Goal: Transaction & Acquisition: Purchase product/service

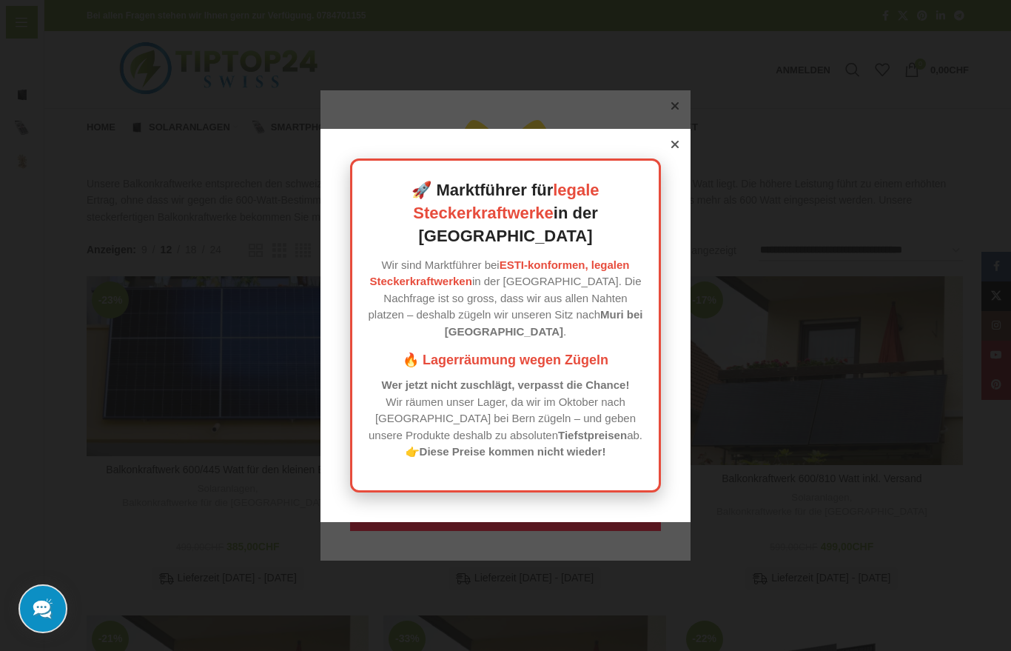
click at [672, 148] on icon at bounding box center [675, 144] width 7 height 7
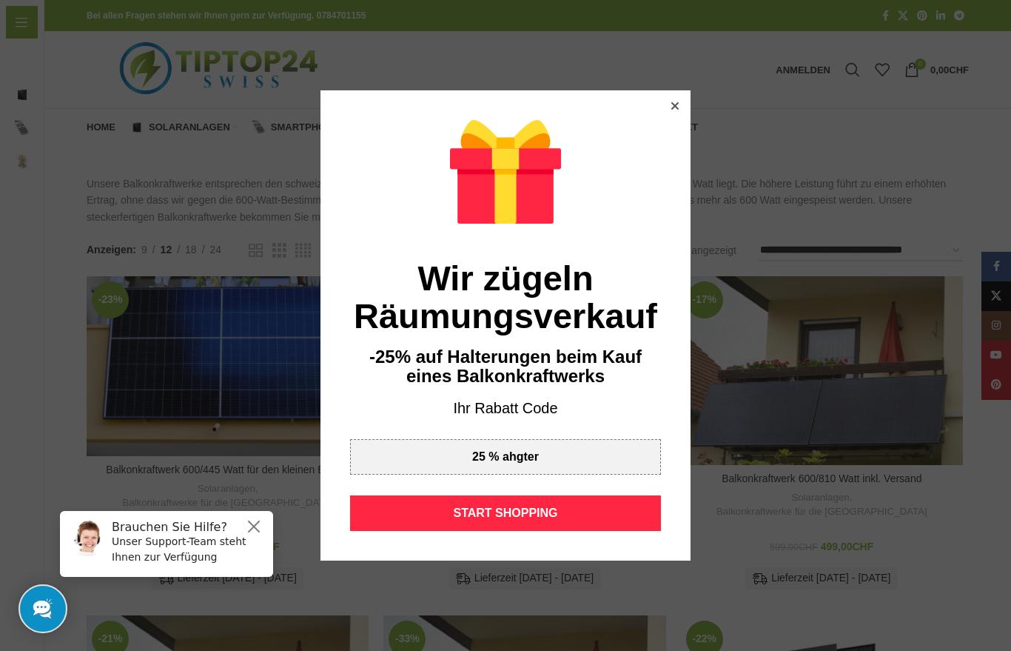
click at [553, 521] on div "START SHOPPING" at bounding box center [505, 513] width 311 height 36
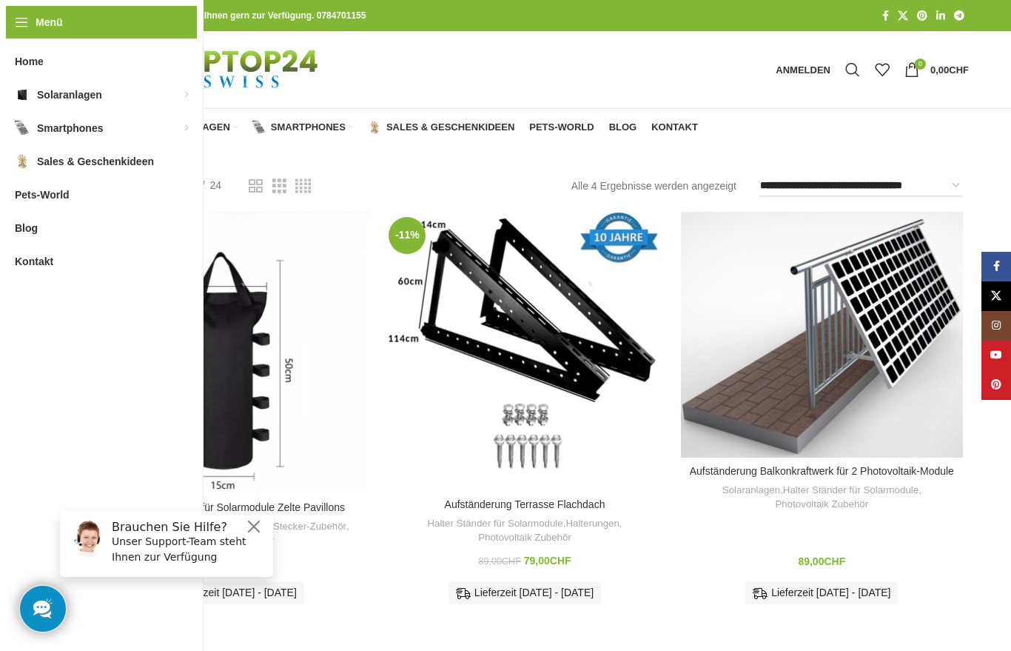
click at [98, 131] on span "Home" at bounding box center [101, 127] width 29 height 12
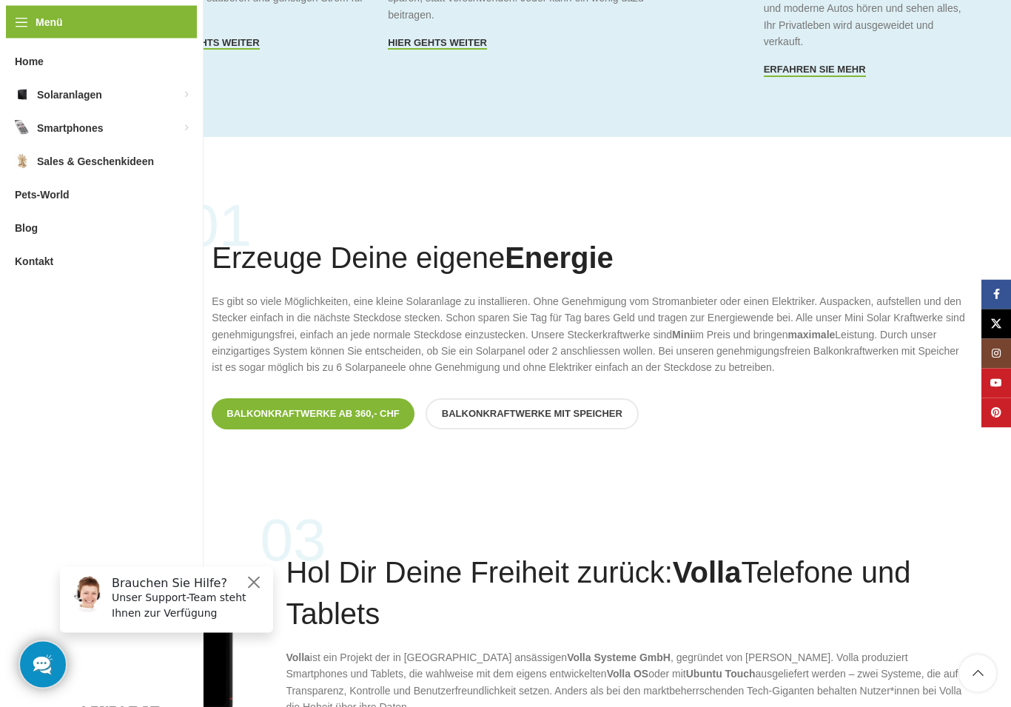
scroll to position [963, 0]
click at [361, 408] on span "Balkonkraftwerke ab 360,- CHF" at bounding box center [313, 414] width 173 height 12
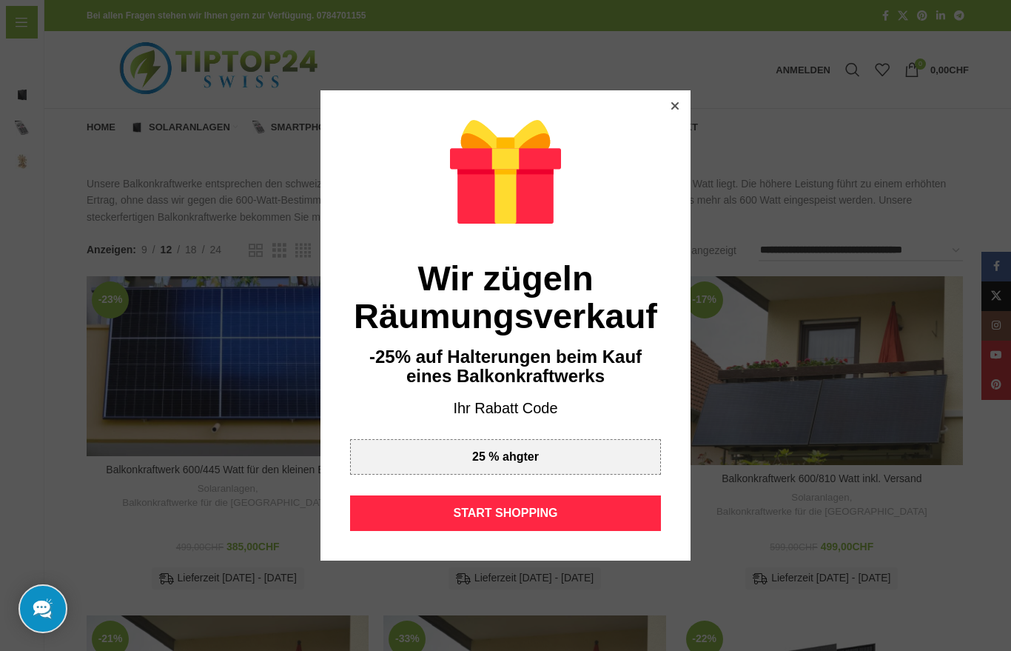
click at [669, 111] on div at bounding box center [675, 105] width 13 height 13
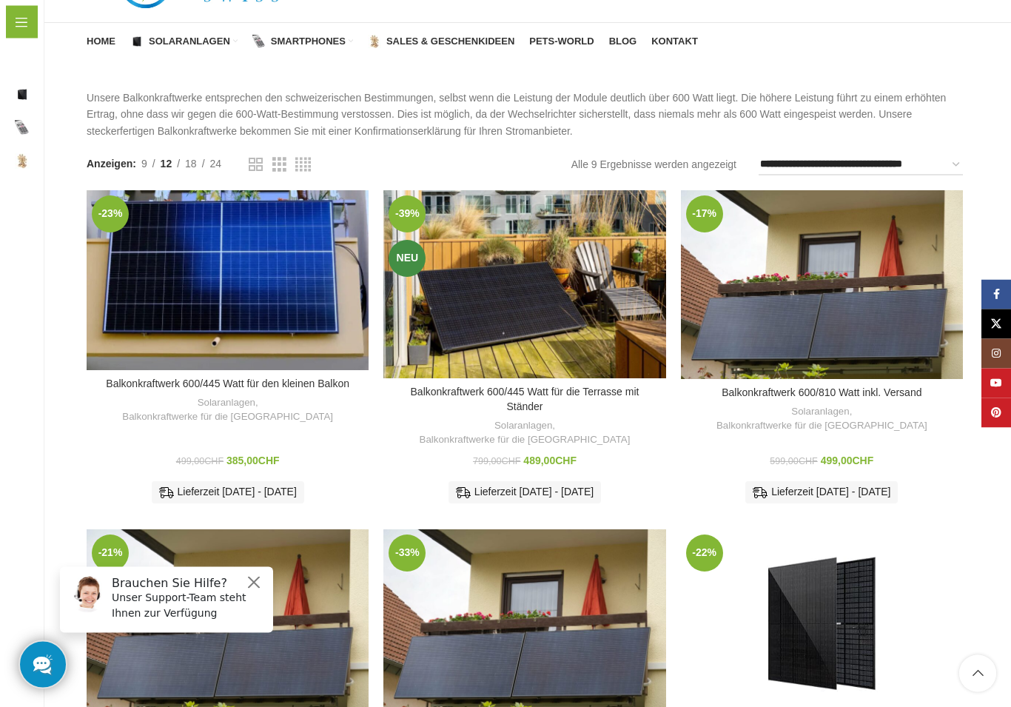
scroll to position [86, 0]
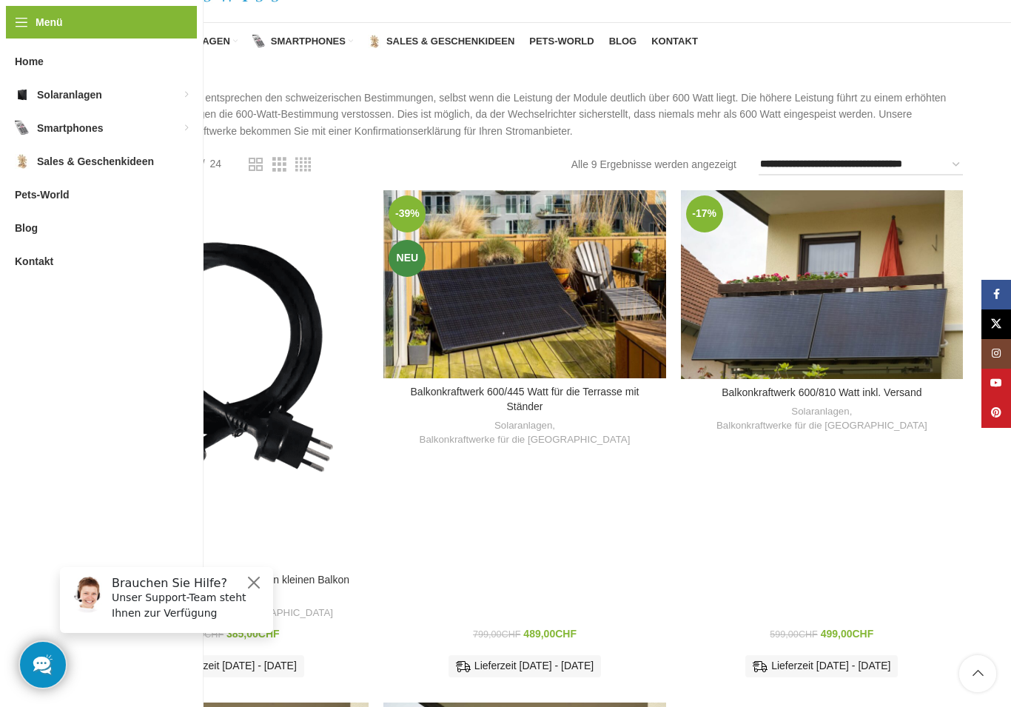
click at [276, 292] on div "Balkonkraftwerk 600/445 Watt für den kleinen Balkon" at bounding box center [281, 378] width 36 height 376
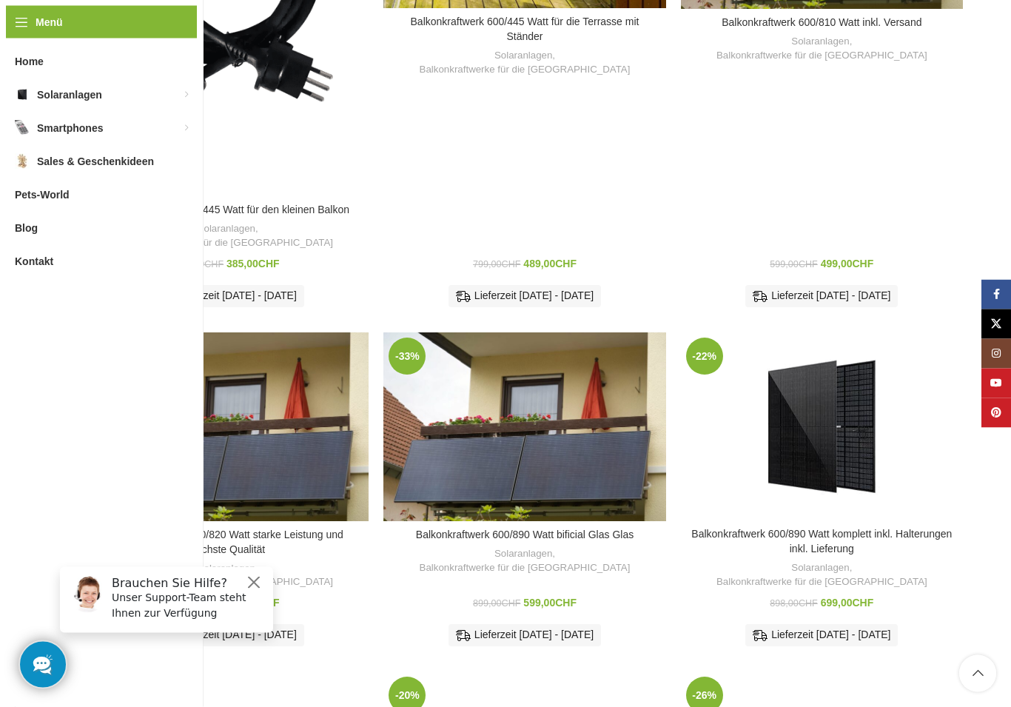
scroll to position [456, 0]
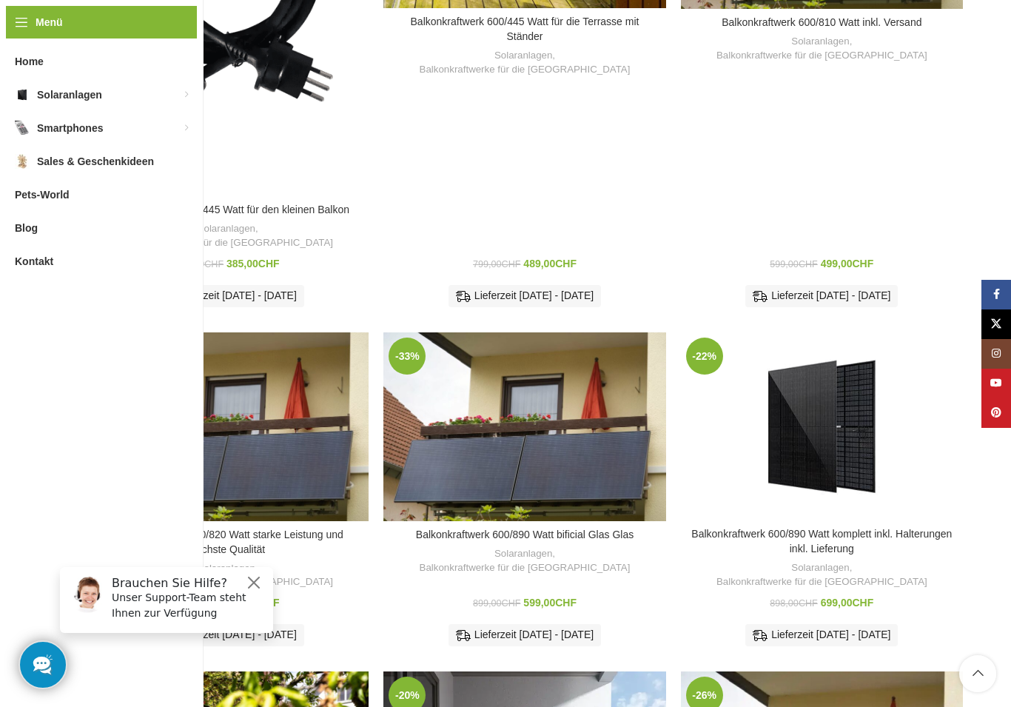
click at [567, 453] on div "Balkonkraftwerk 600/890 Watt bificial Glas Glas" at bounding box center [548, 426] width 47 height 189
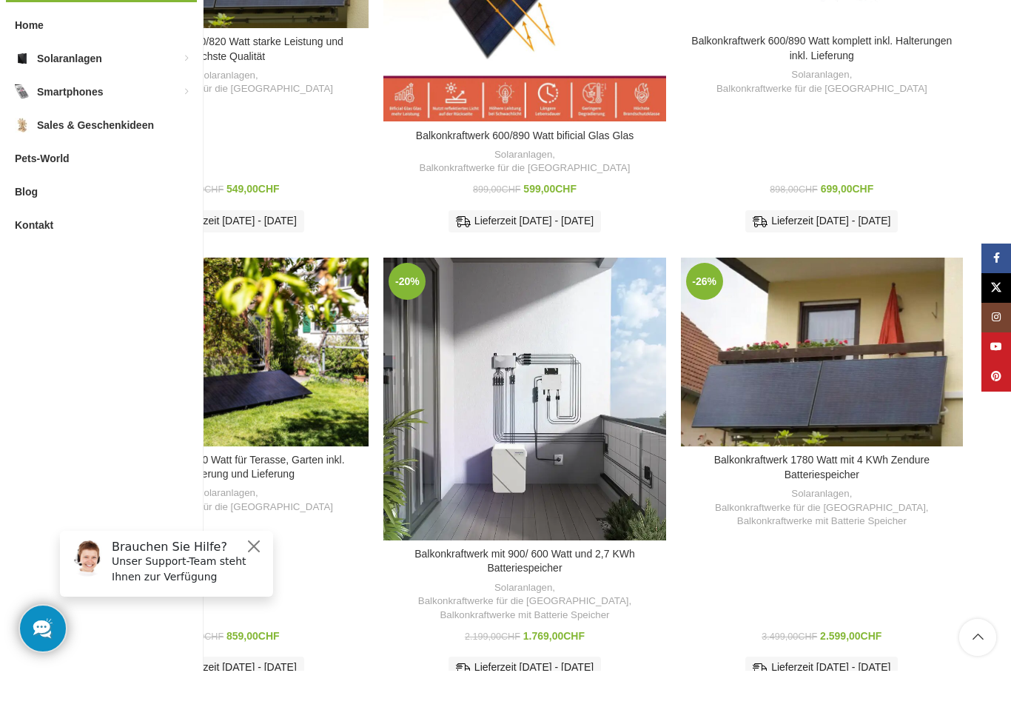
scroll to position [949, 0]
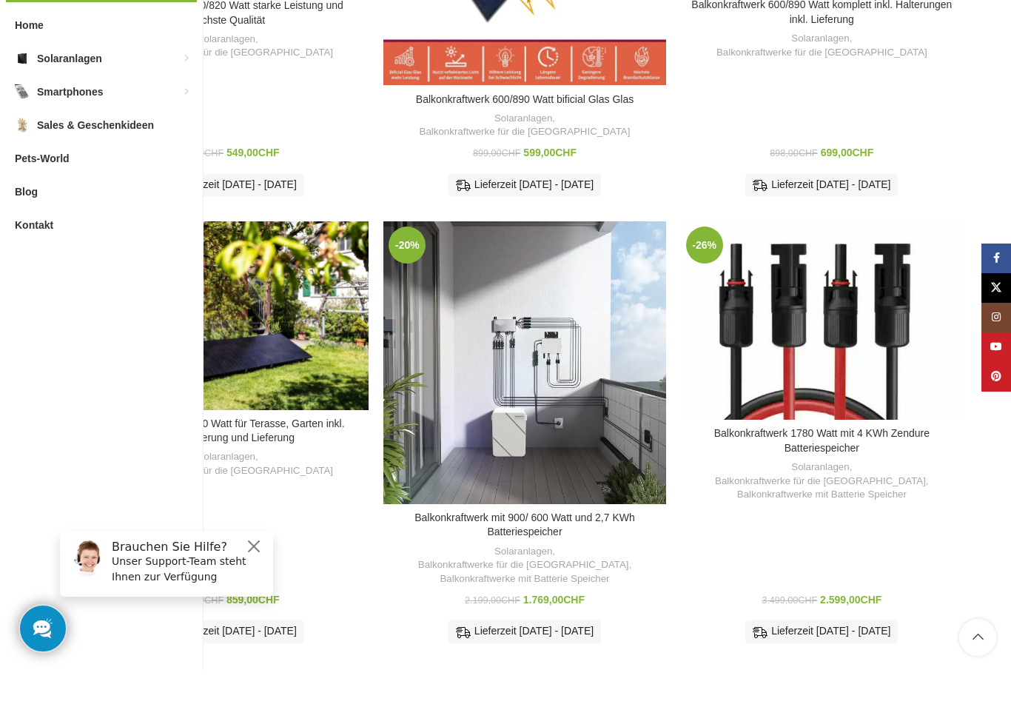
click at [833, 327] on div "Balkonkraftwerk 1780 Watt mit 4 KWh Zendure Batteriespeicher" at bounding box center [822, 357] width 56 height 198
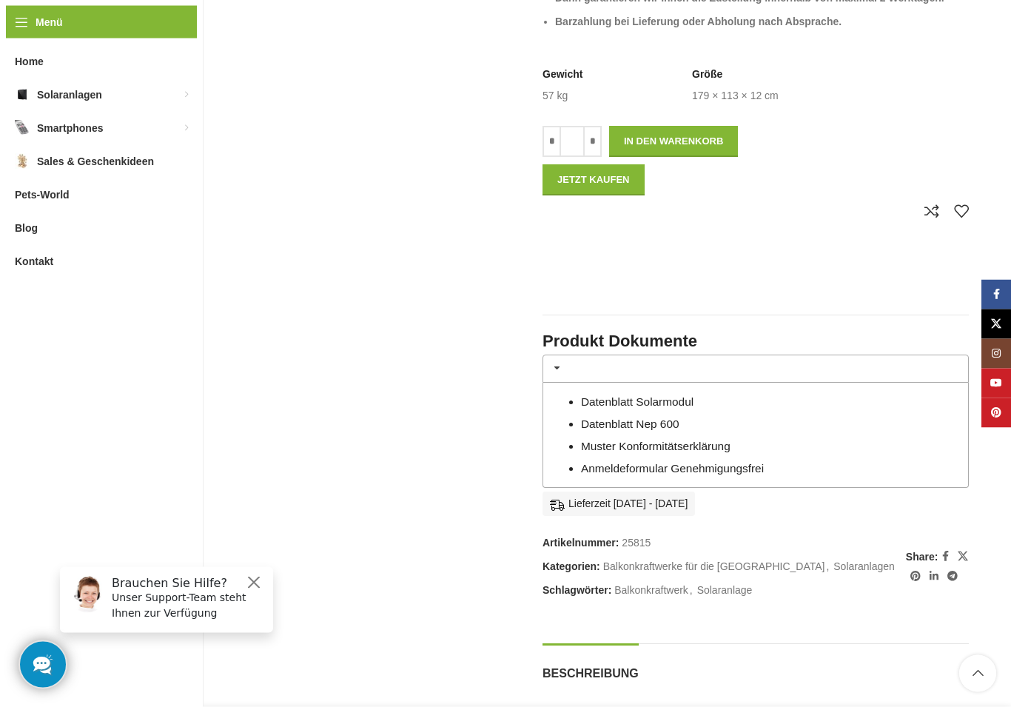
scroll to position [990, 0]
click at [731, 443] on link "Muster Konformitätserklärung" at bounding box center [656, 446] width 150 height 13
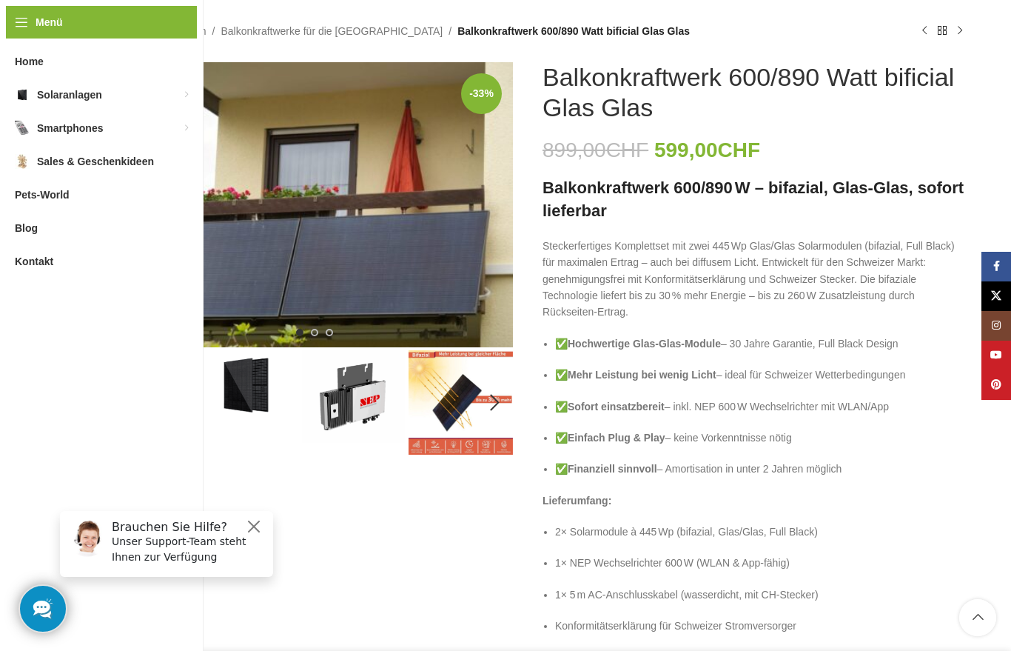
scroll to position [0, 0]
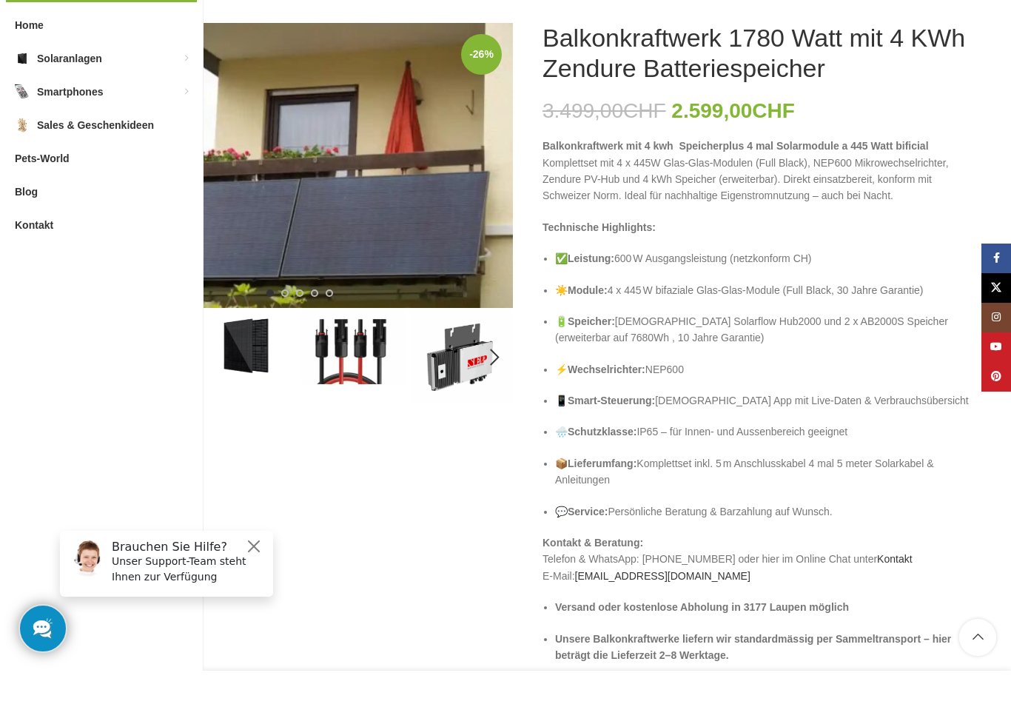
scroll to position [210, 0]
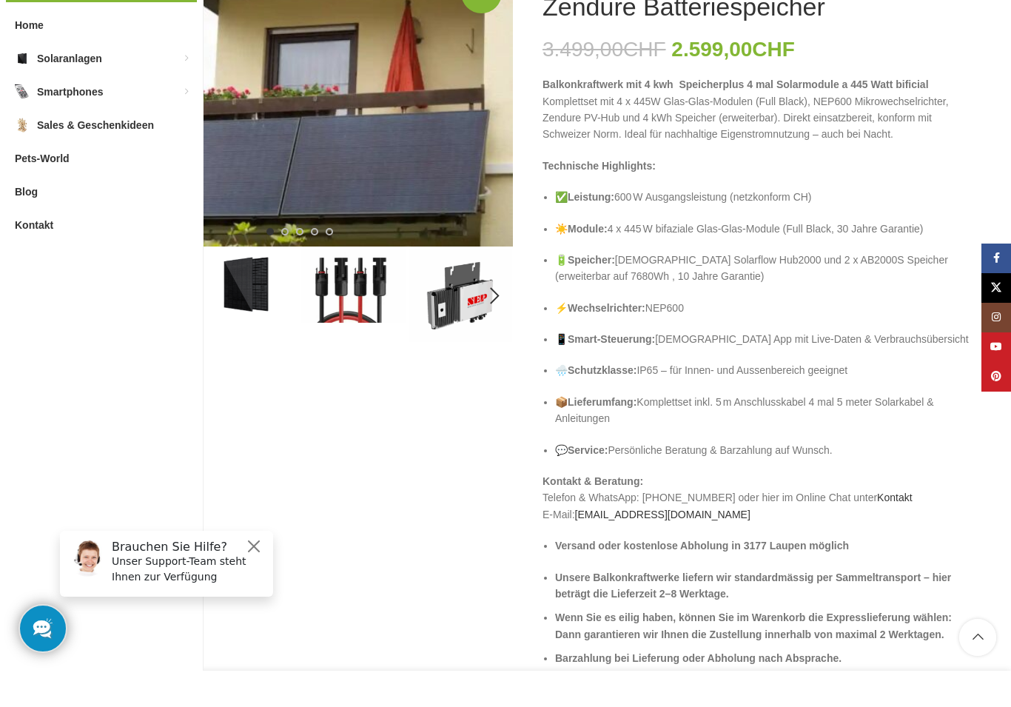
click at [749, 336] on p "⚡ Wechselrichter: NEP600" at bounding box center [762, 344] width 414 height 16
click at [751, 336] on p "⚡ Wechselrichter: NEP600" at bounding box center [762, 344] width 414 height 16
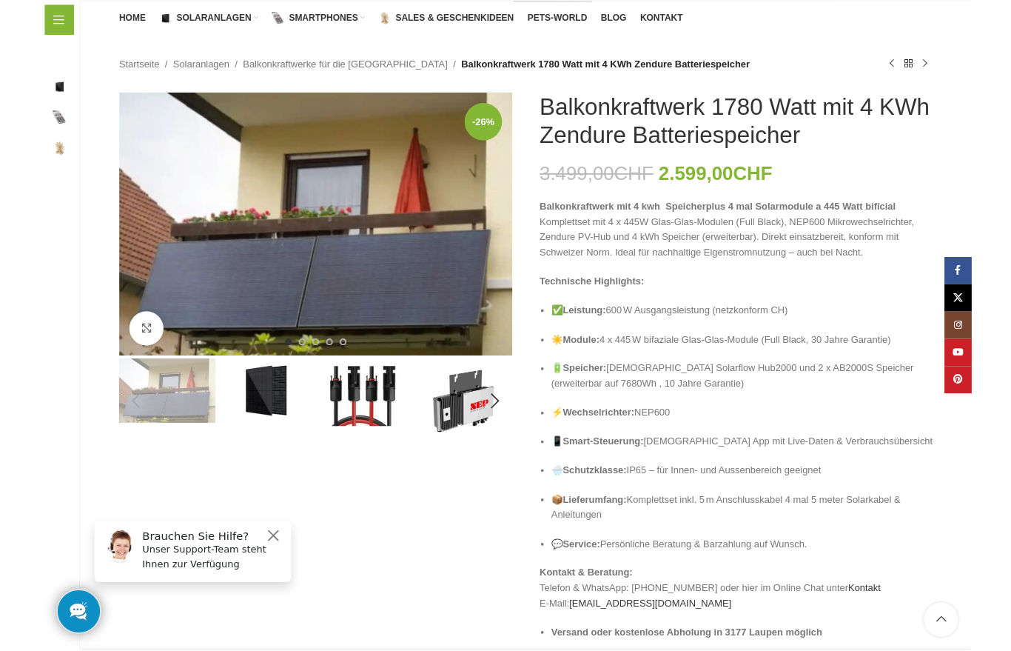
scroll to position [125, 0]
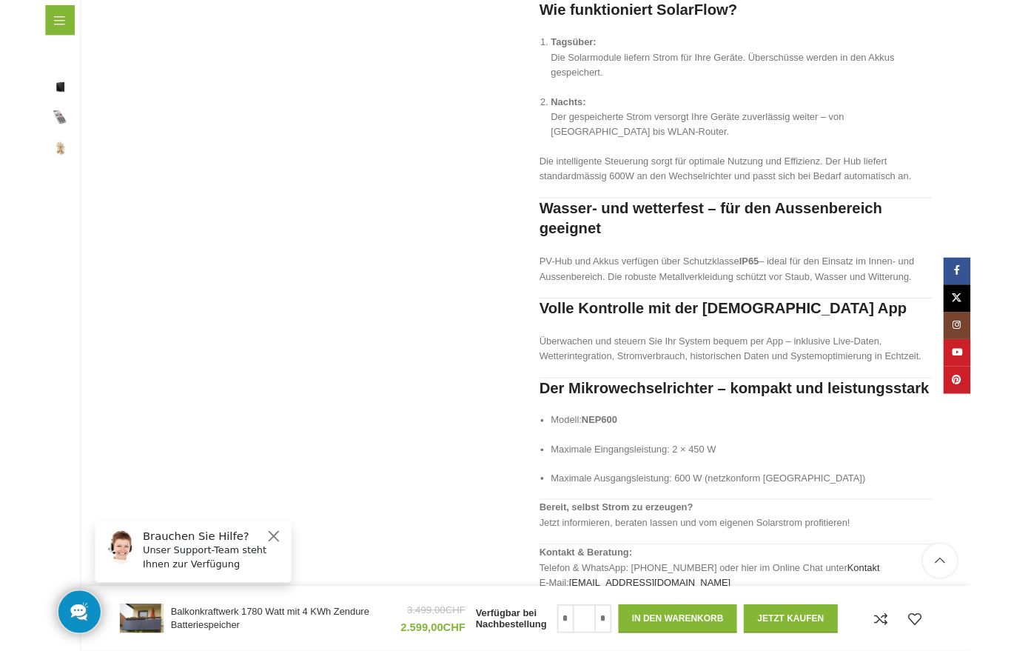
scroll to position [2950, 0]
